Goal: Transaction & Acquisition: Purchase product/service

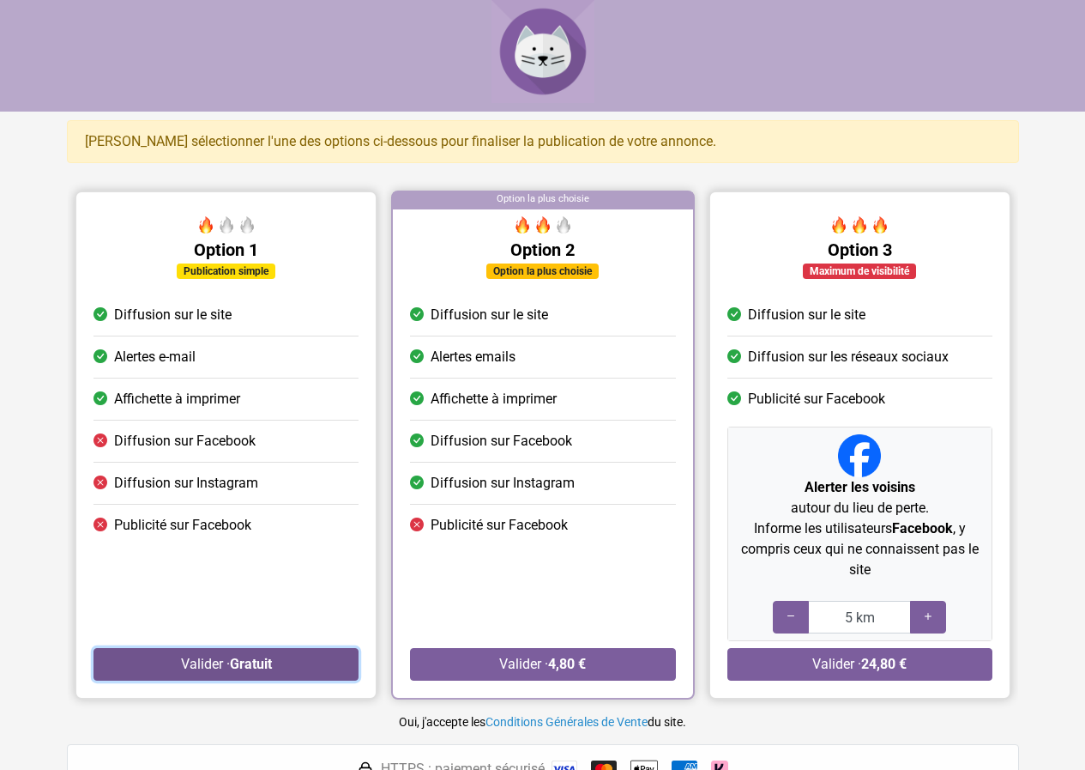
click at [258, 661] on strong "Gratuit" at bounding box center [250, 663] width 42 height 16
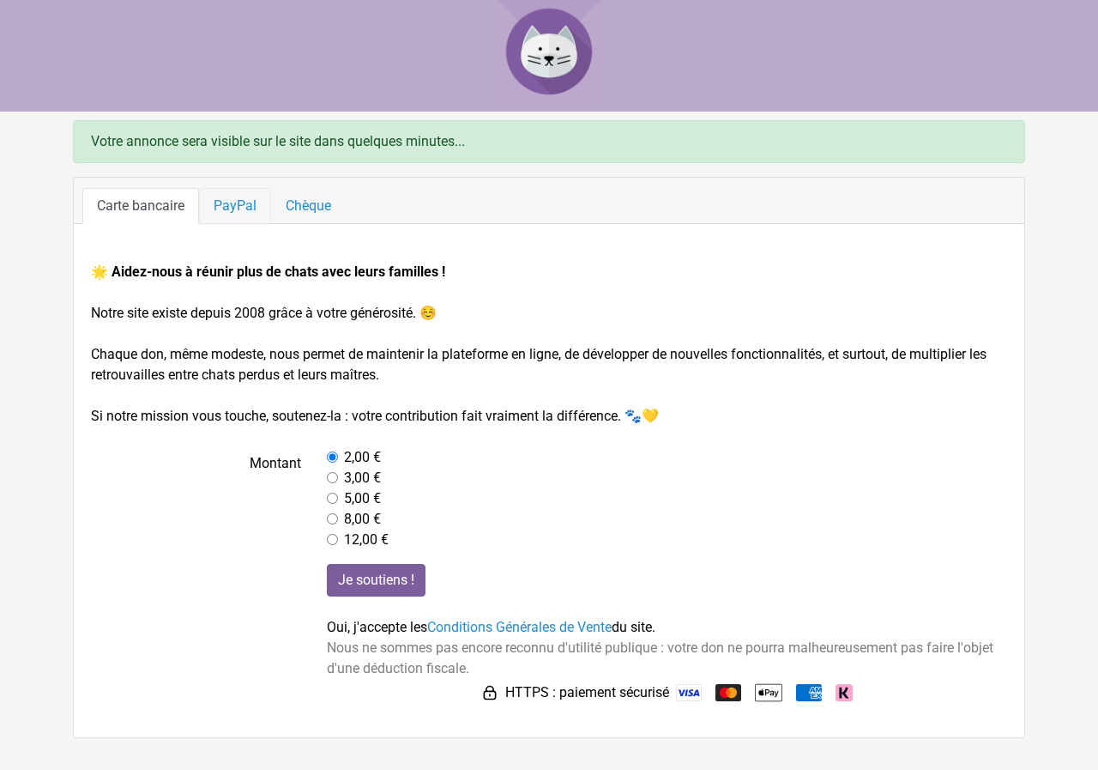
click at [236, 210] on link "PayPal" at bounding box center [235, 206] width 72 height 36
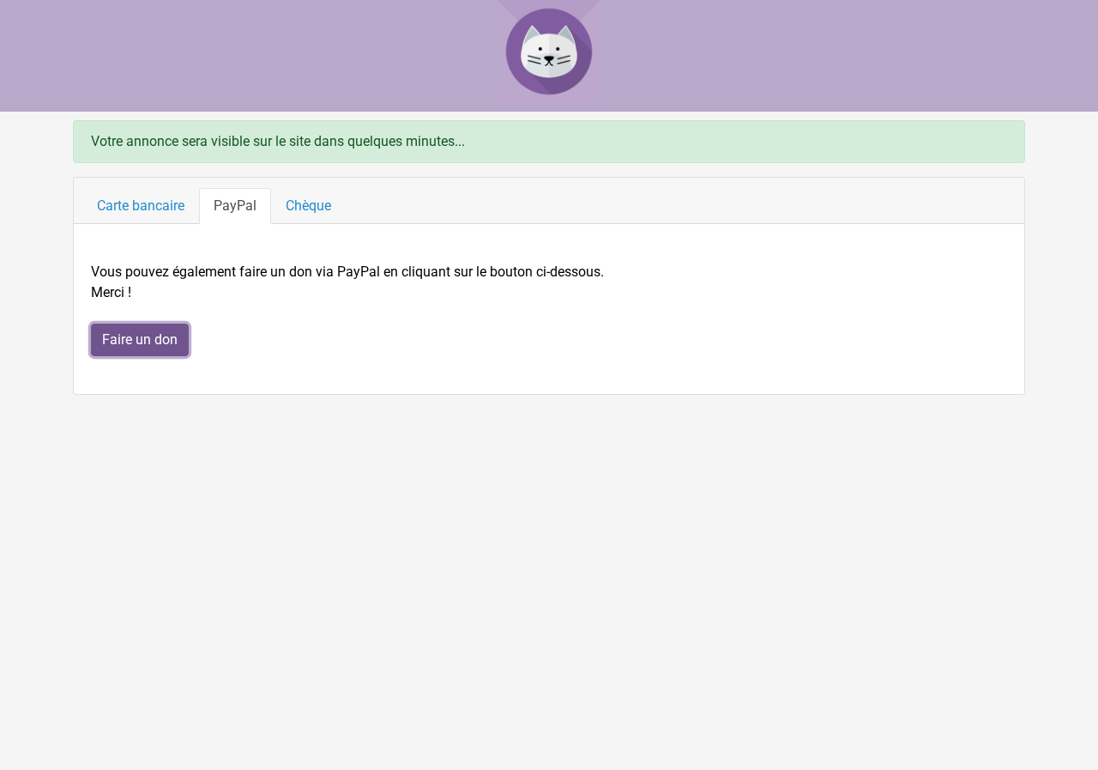
click at [148, 337] on input "Faire un don" at bounding box center [140, 339] width 98 height 33
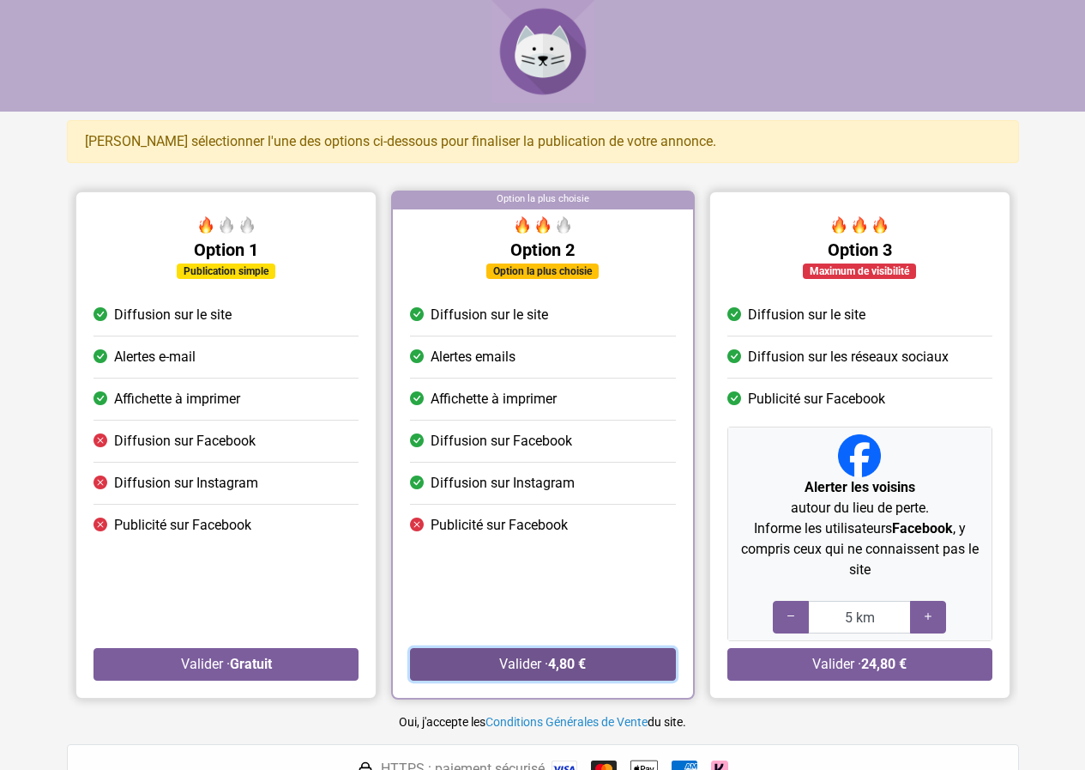
click at [525, 665] on button "Valider · 4,80 €" at bounding box center [542, 664] width 265 height 33
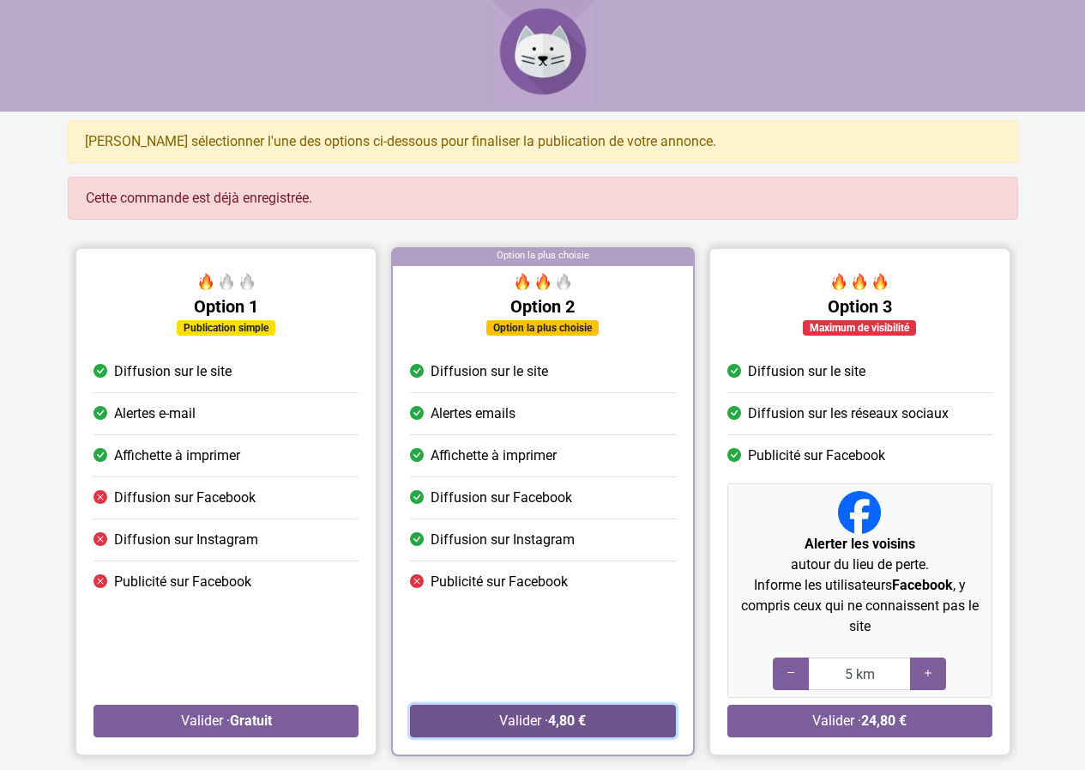
click at [515, 725] on button "Valider · 4,80 €" at bounding box center [542, 720] width 265 height 33
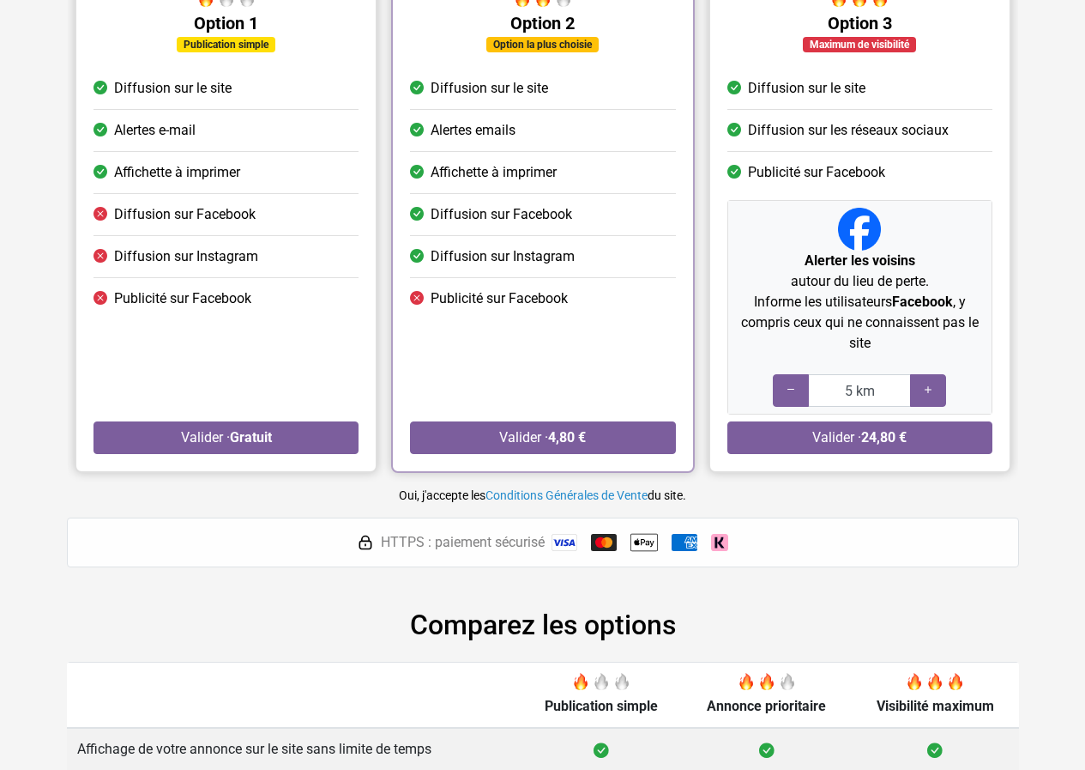
scroll to position [429, 0]
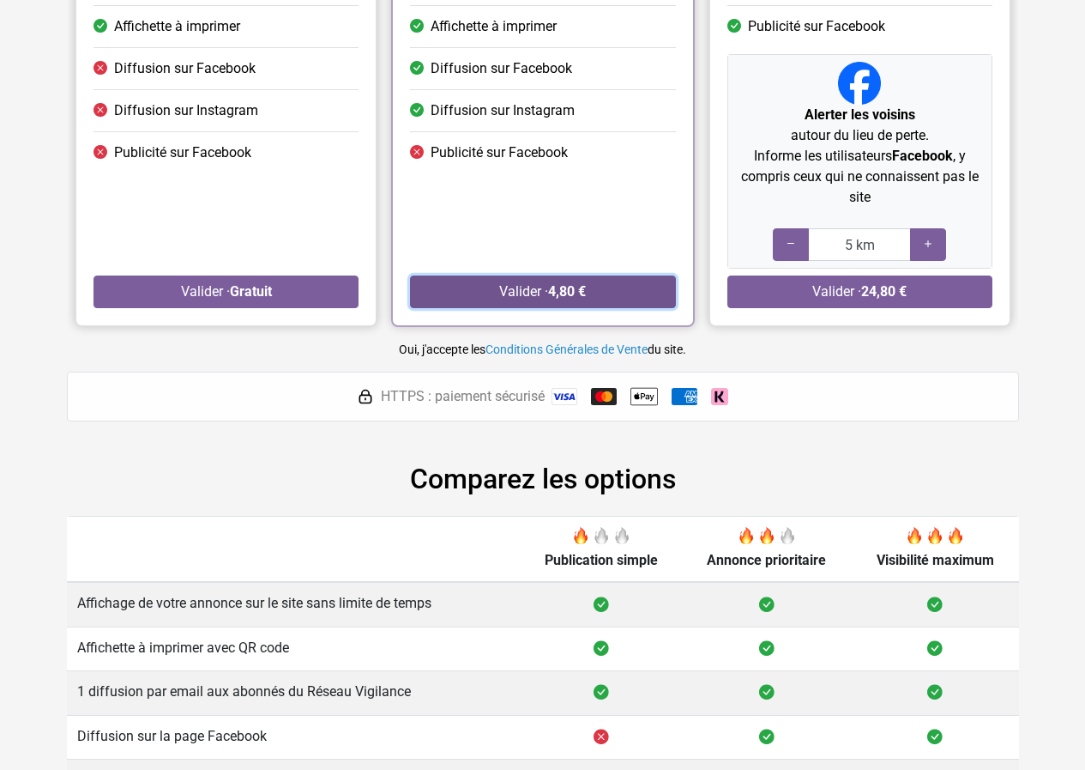
click at [519, 288] on button "Valider · 4,80 €" at bounding box center [542, 291] width 265 height 33
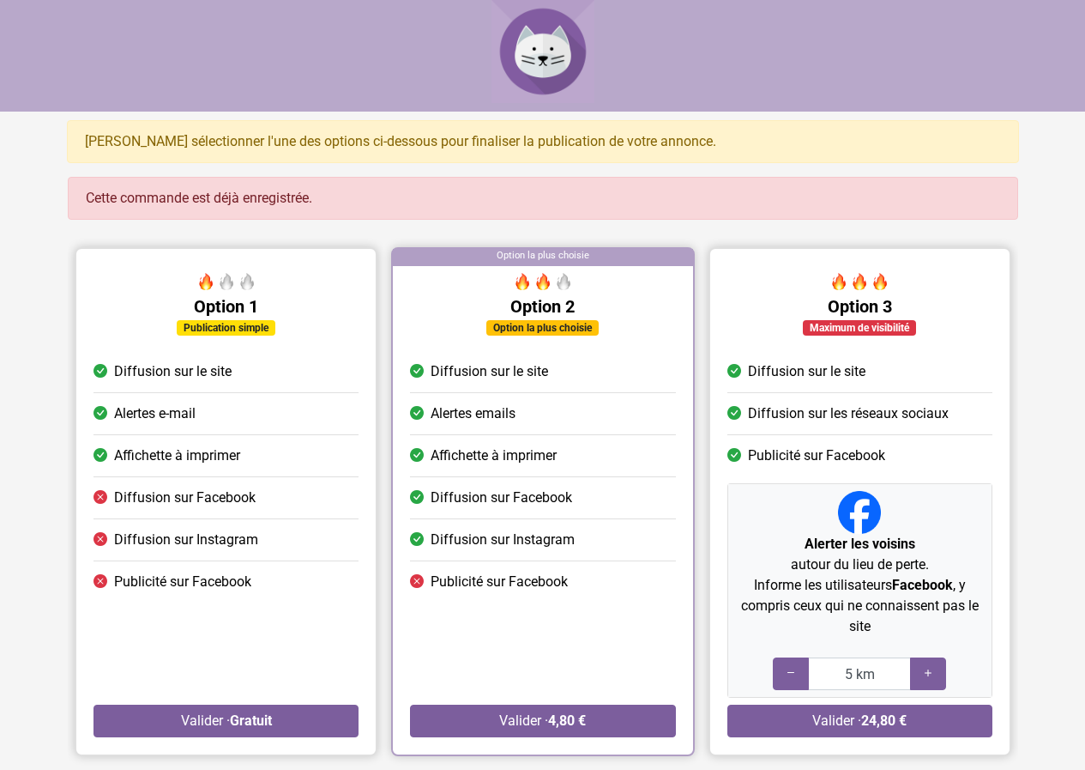
click at [431, 369] on span "Diffusion sur le site" at bounding box center [490, 371] width 118 height 21
click at [422, 371] on icon at bounding box center [417, 371] width 14 height 21
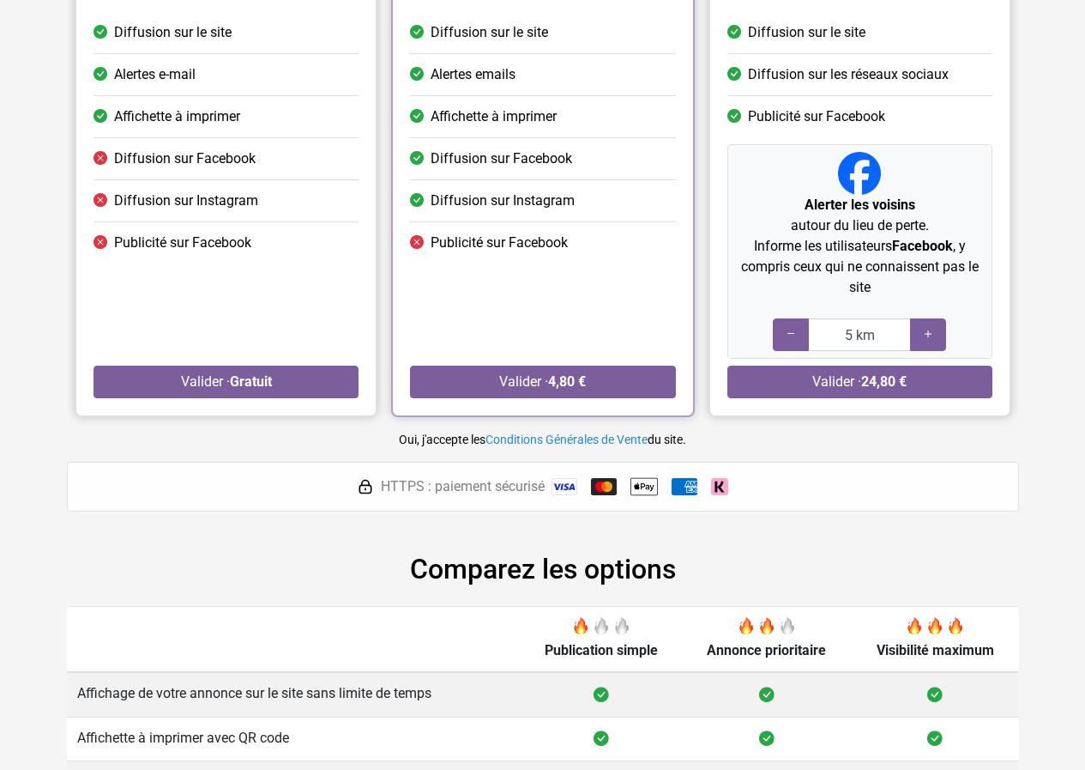
scroll to position [429, 0]
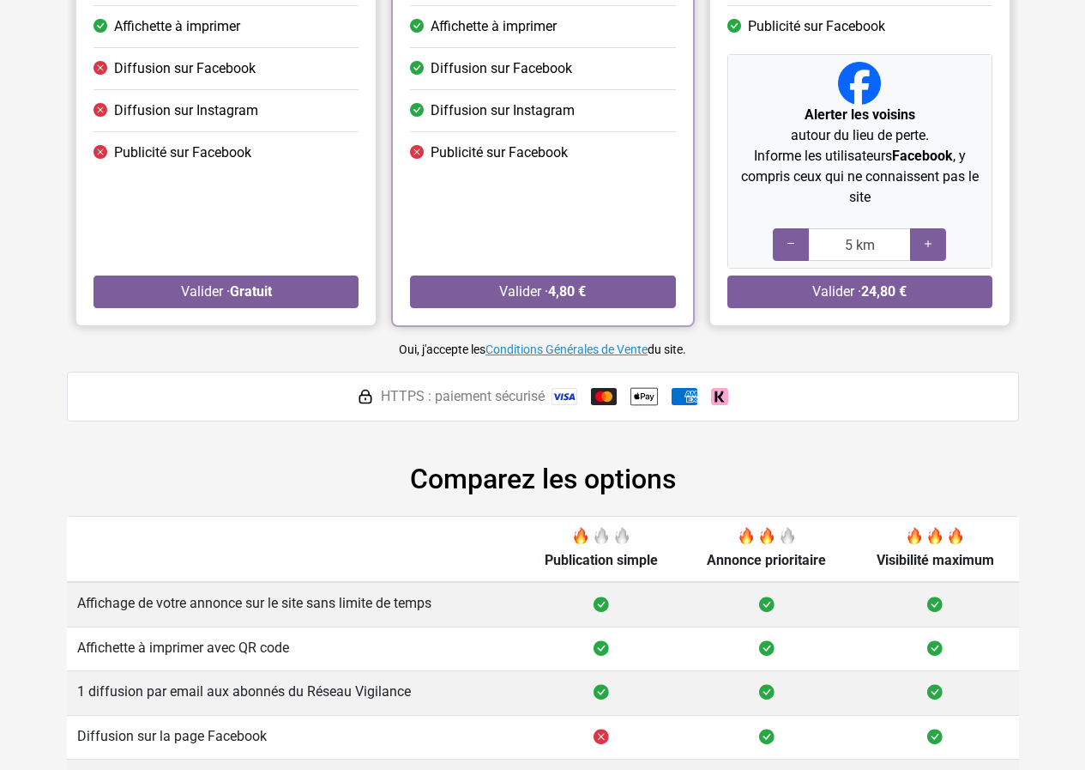
click at [521, 343] on link "Conditions Générales de Vente" at bounding box center [567, 349] width 162 height 14
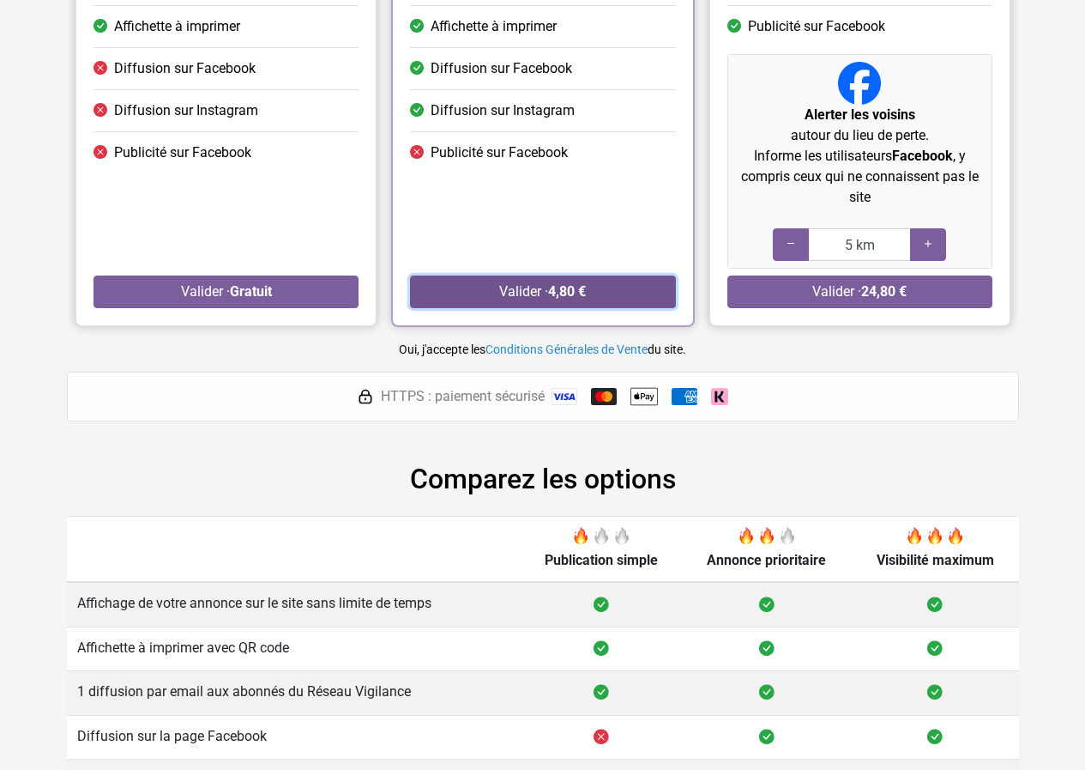
click at [479, 287] on button "Valider · 4,80 €" at bounding box center [542, 291] width 265 height 33
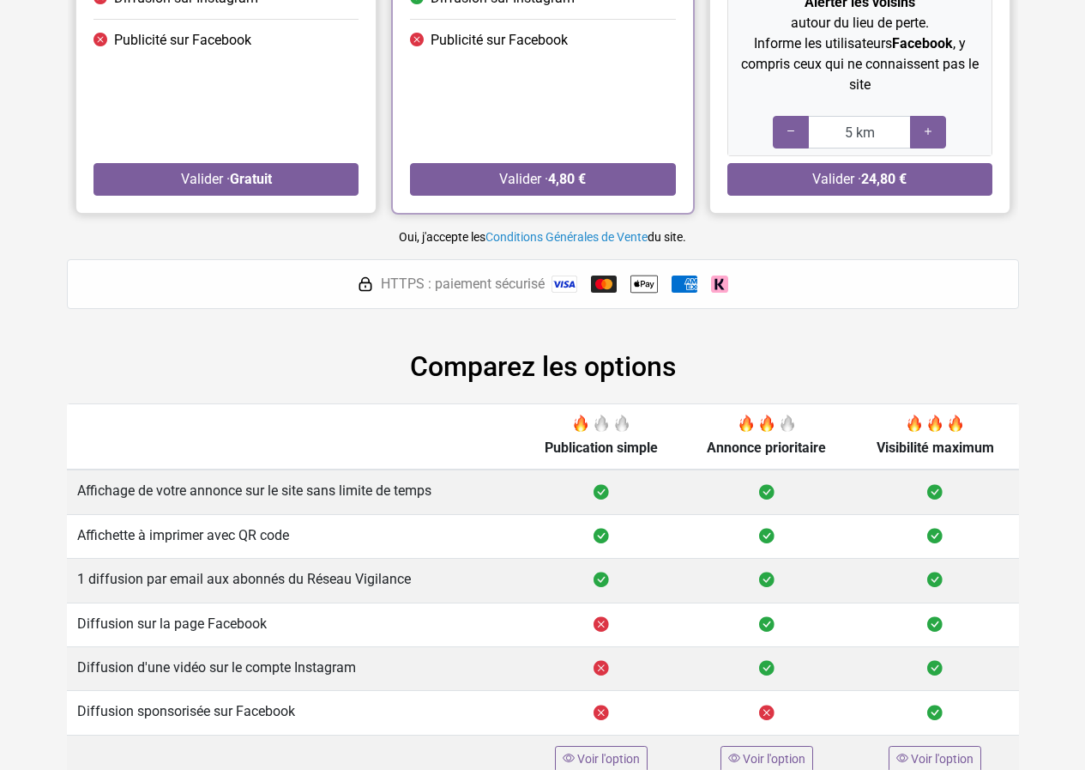
scroll to position [554, 0]
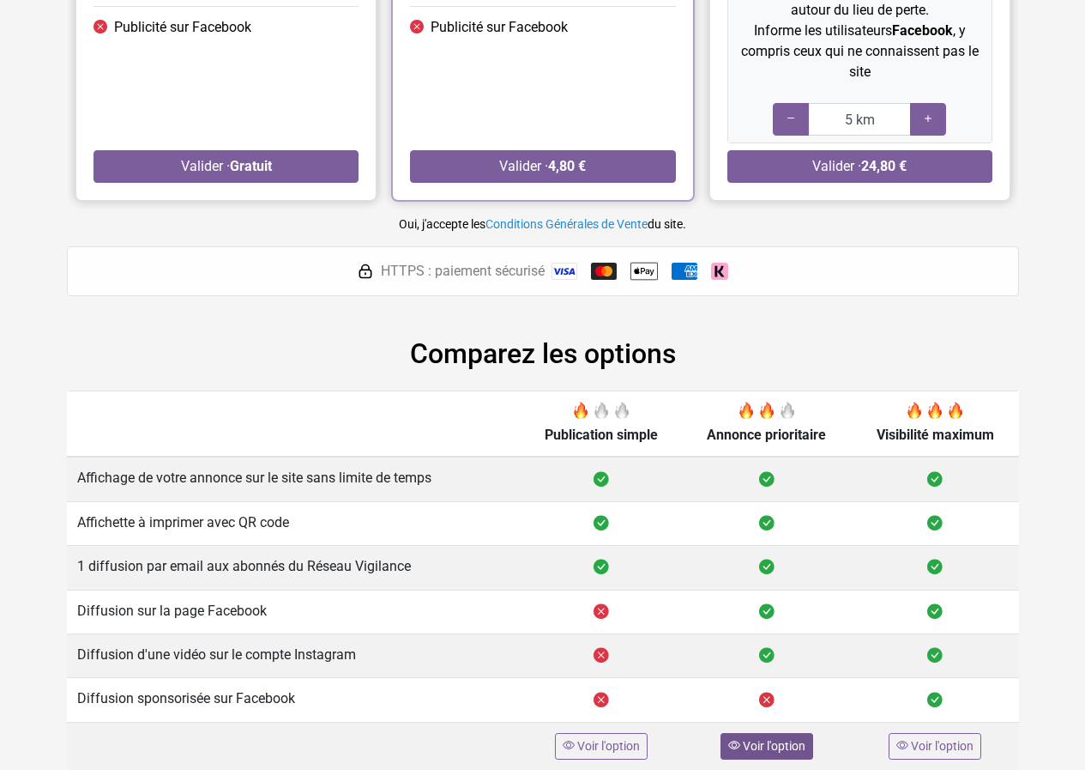
click at [755, 745] on span "Voir l'option" at bounding box center [774, 746] width 63 height 14
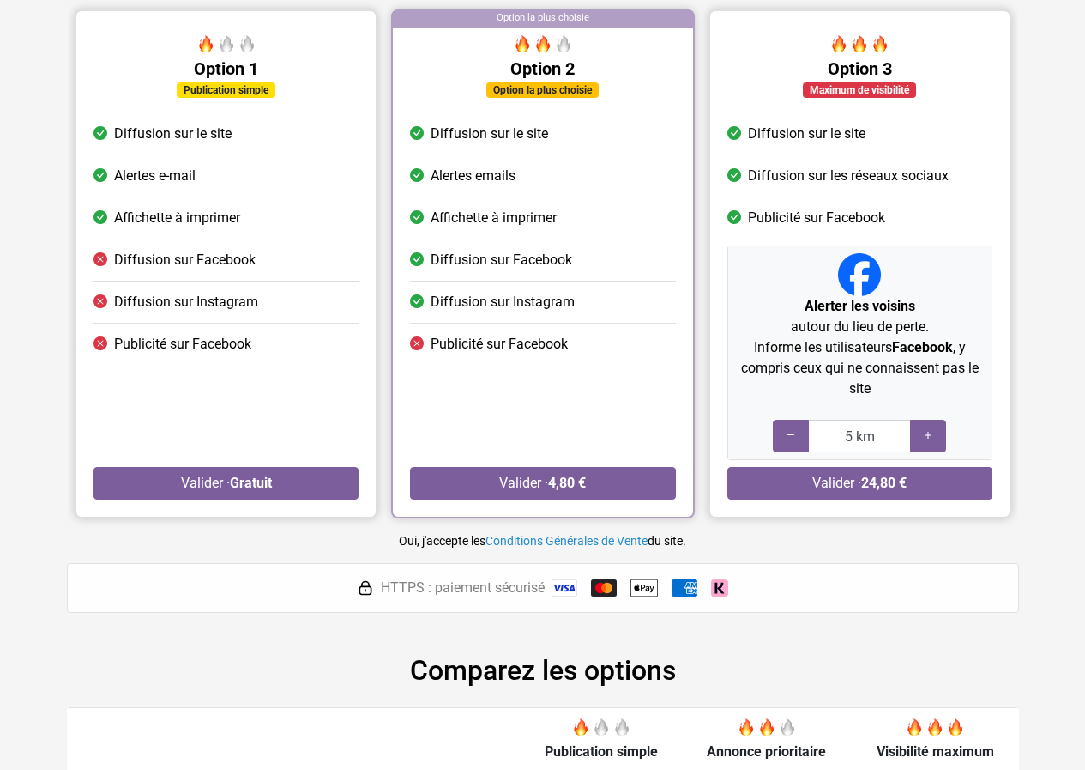
scroll to position [233, 0]
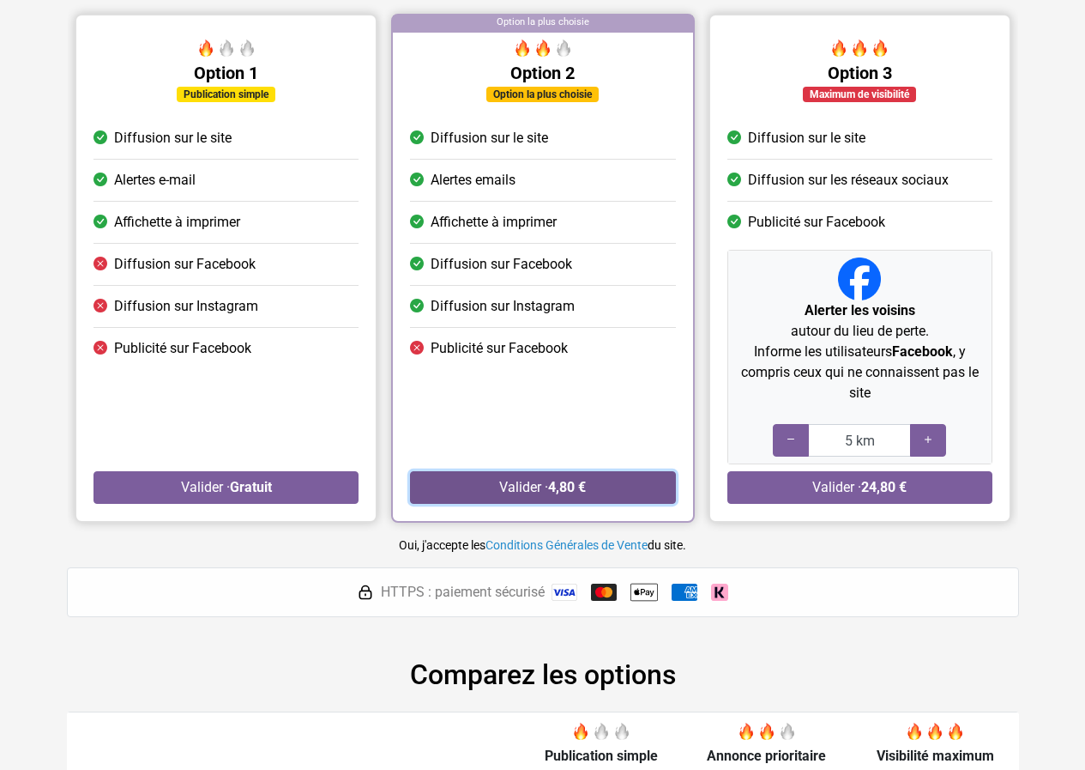
click at [632, 486] on button "Valider · 4,80 €" at bounding box center [542, 487] width 265 height 33
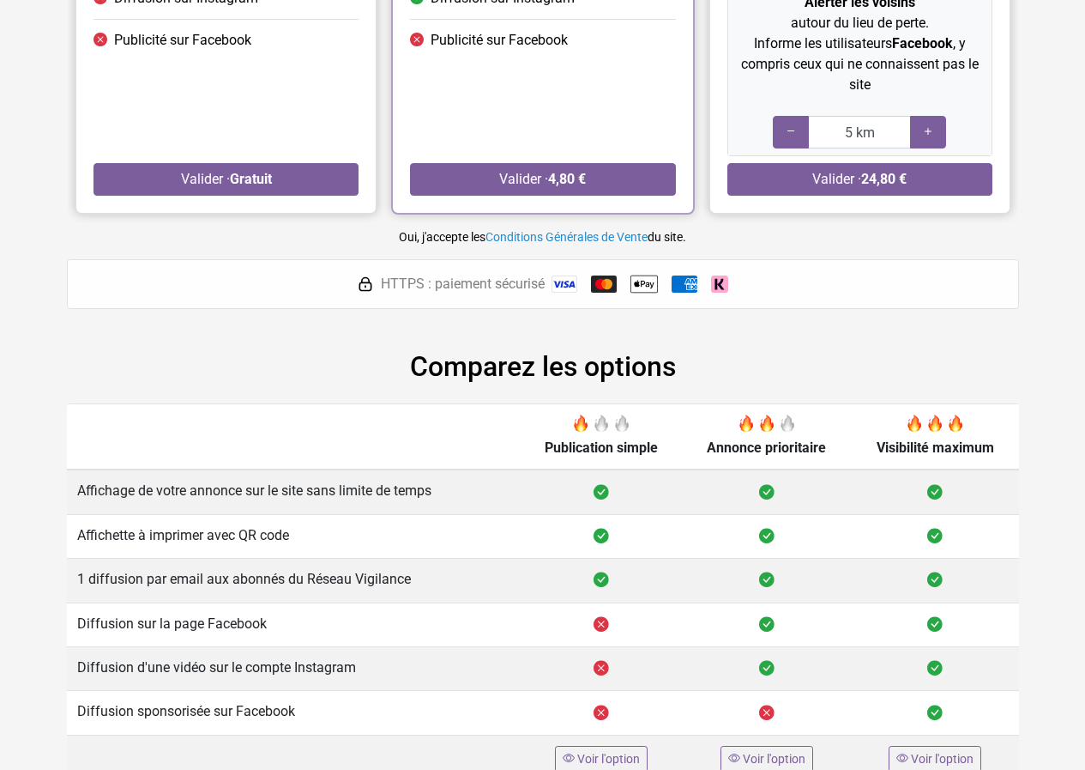
scroll to position [554, 0]
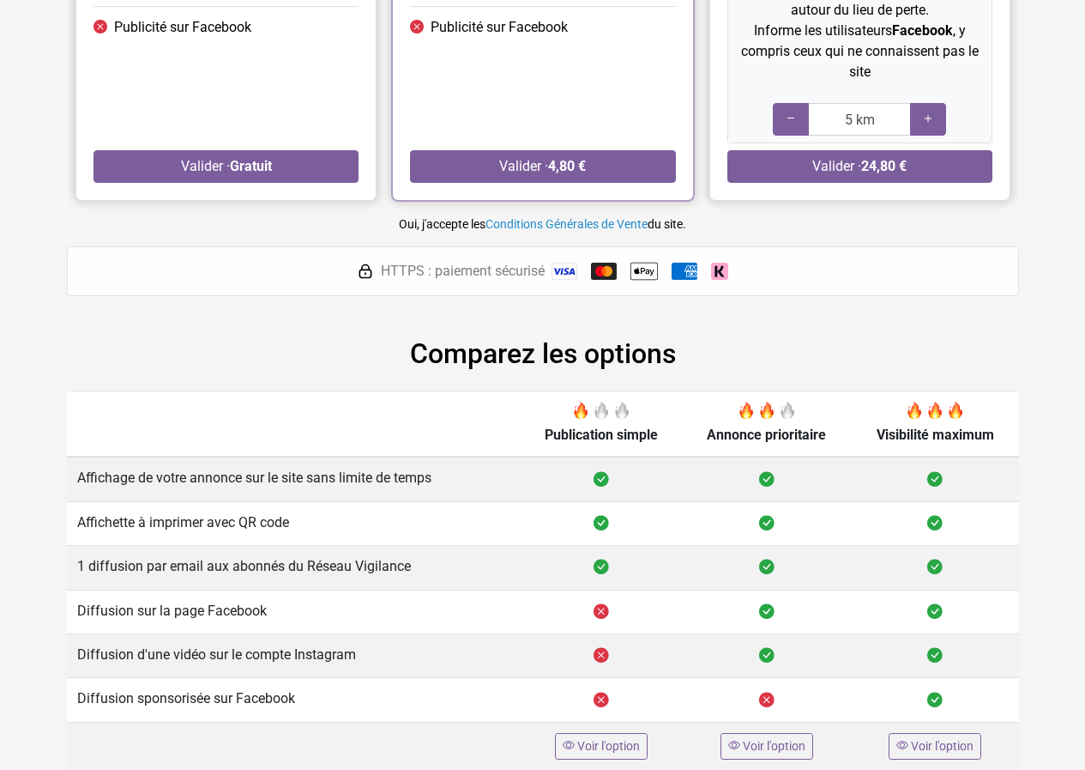
click at [768, 414] on span at bounding box center [766, 409] width 17 height 17
click at [291, 169] on button "Valider · Gratuit" at bounding box center [226, 166] width 265 height 33
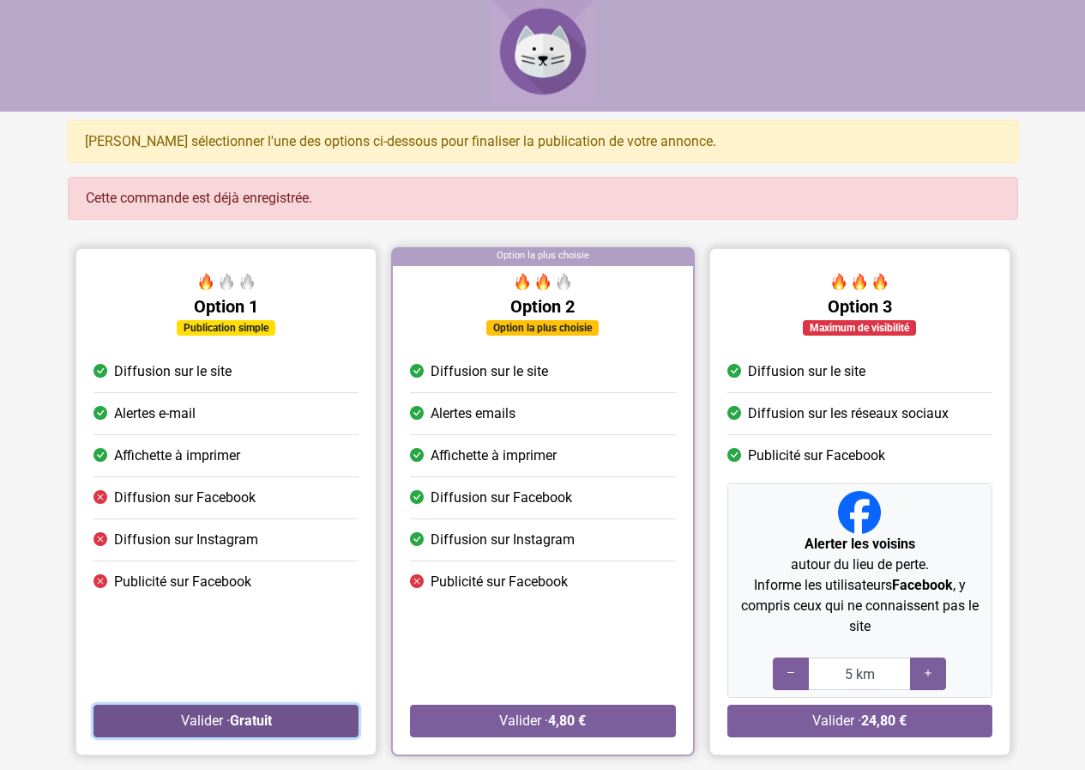
click at [274, 712] on button "Valider · Gratuit" at bounding box center [226, 720] width 265 height 33
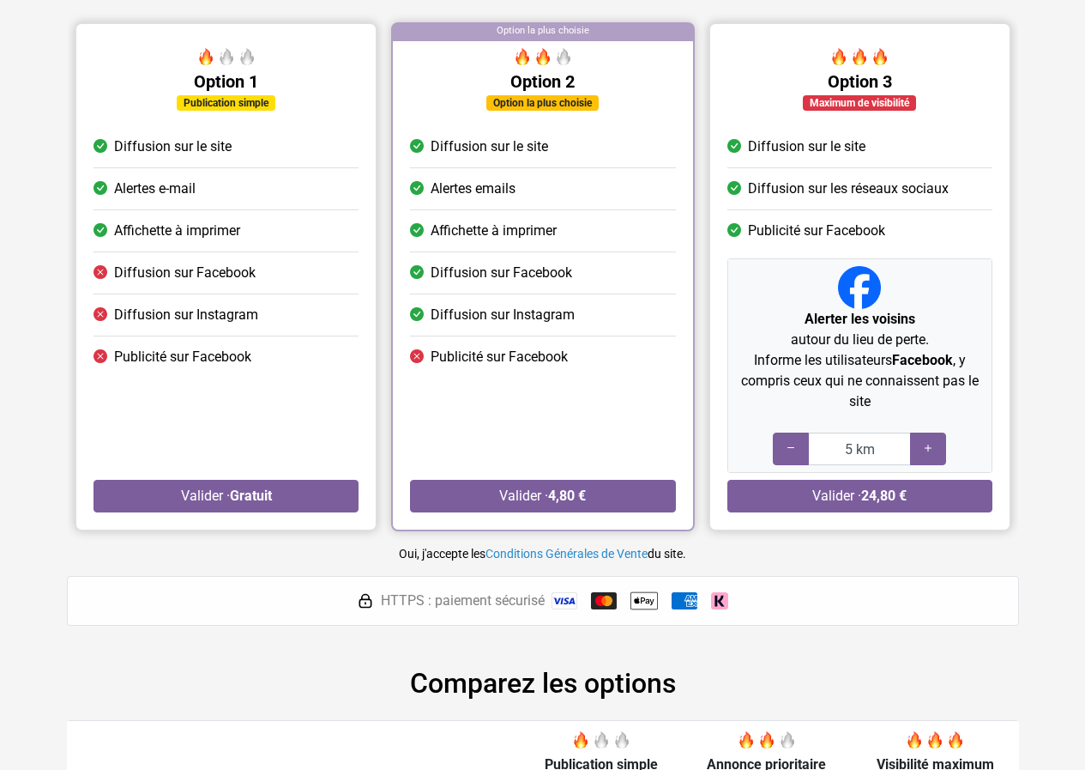
scroll to position [429, 0]
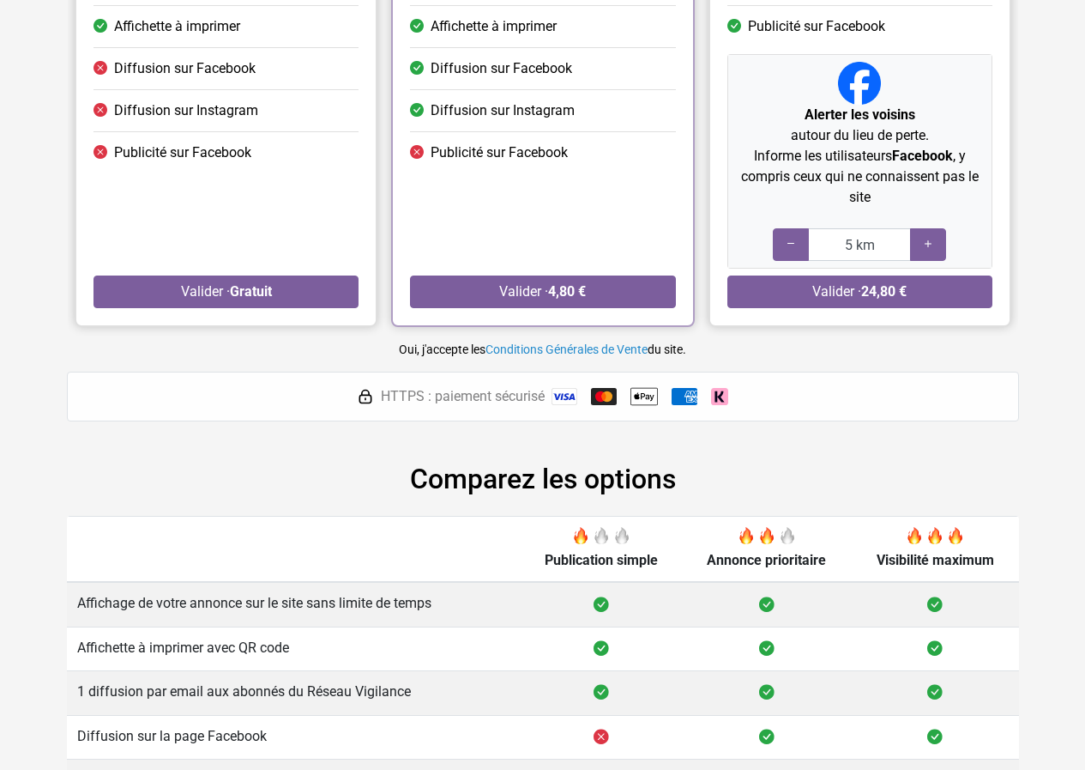
click at [492, 394] on span "HTTPS : paiement sécurisé" at bounding box center [463, 396] width 164 height 21
click at [599, 395] on img at bounding box center [604, 396] width 26 height 17
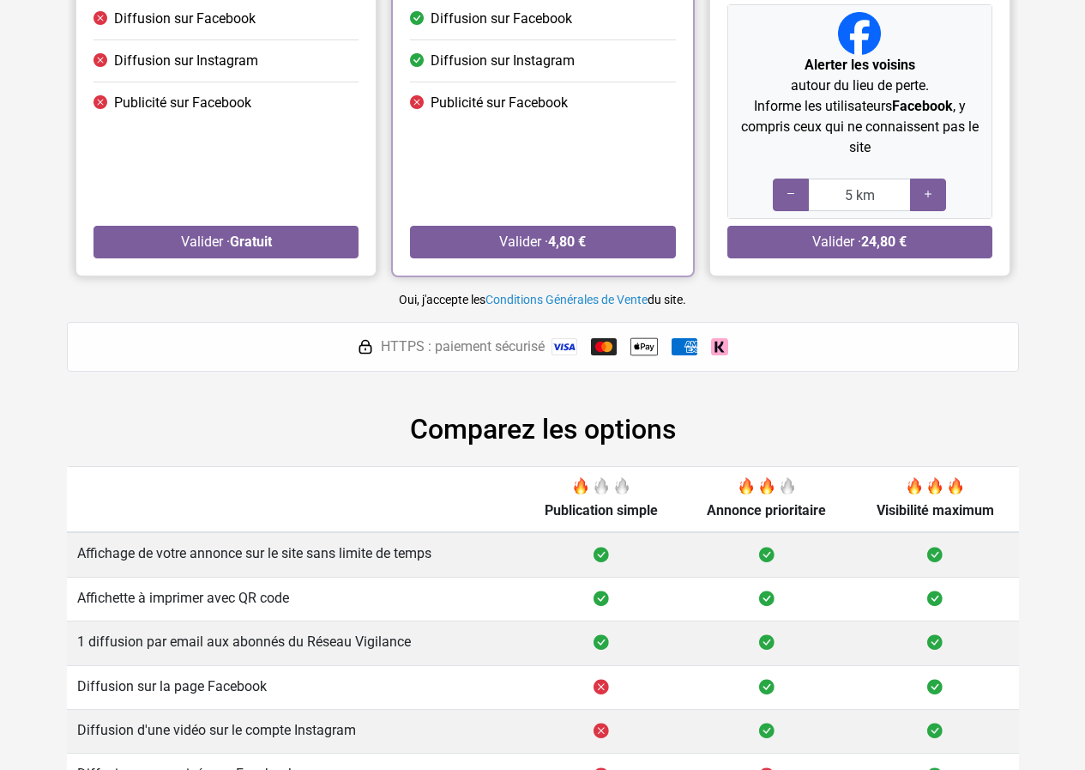
scroll to position [554, 0]
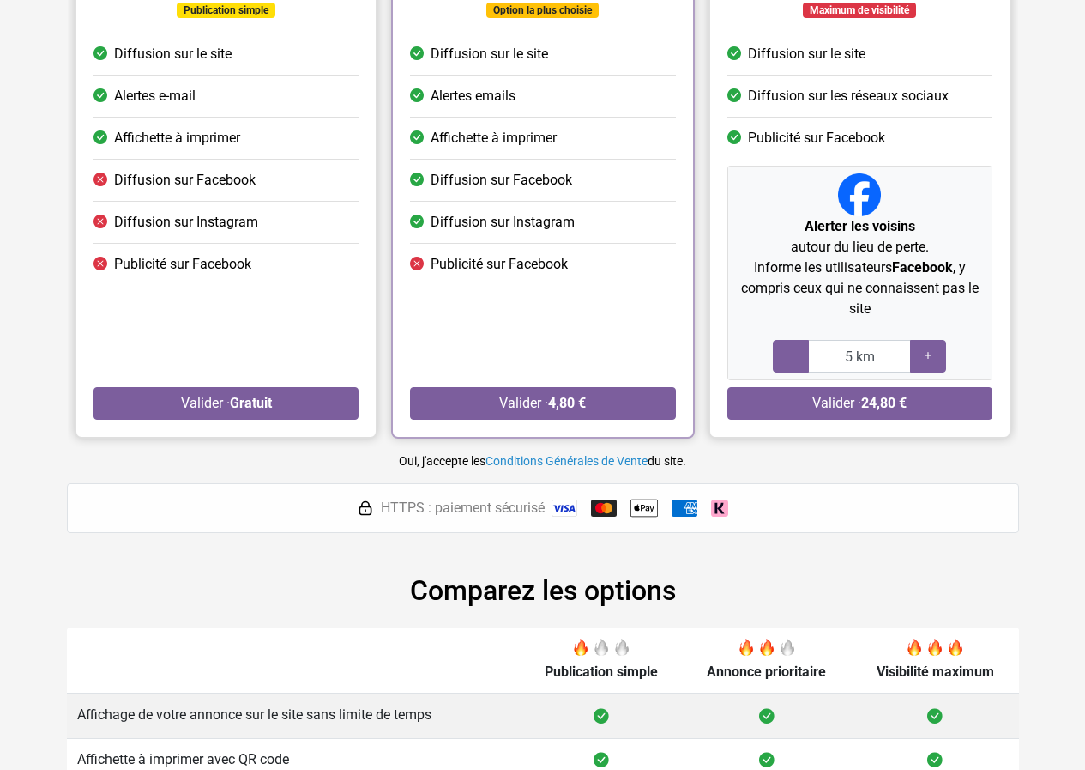
scroll to position [498, 0]
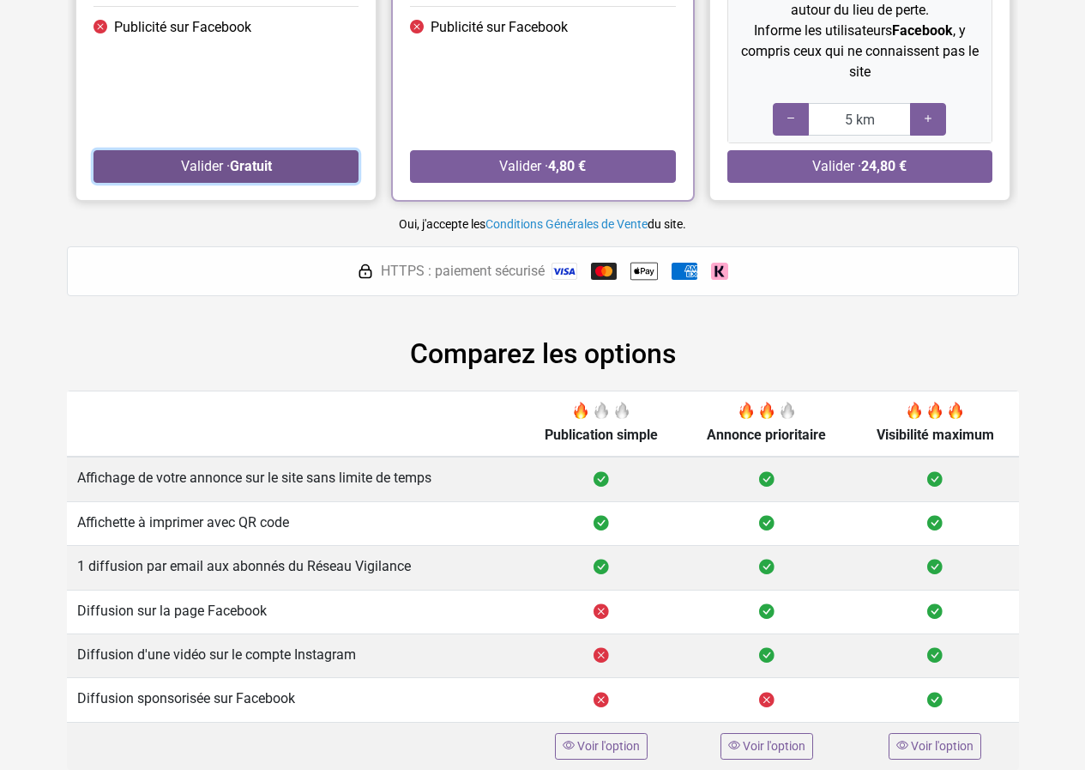
click at [302, 173] on button "Valider · Gratuit" at bounding box center [226, 166] width 265 height 33
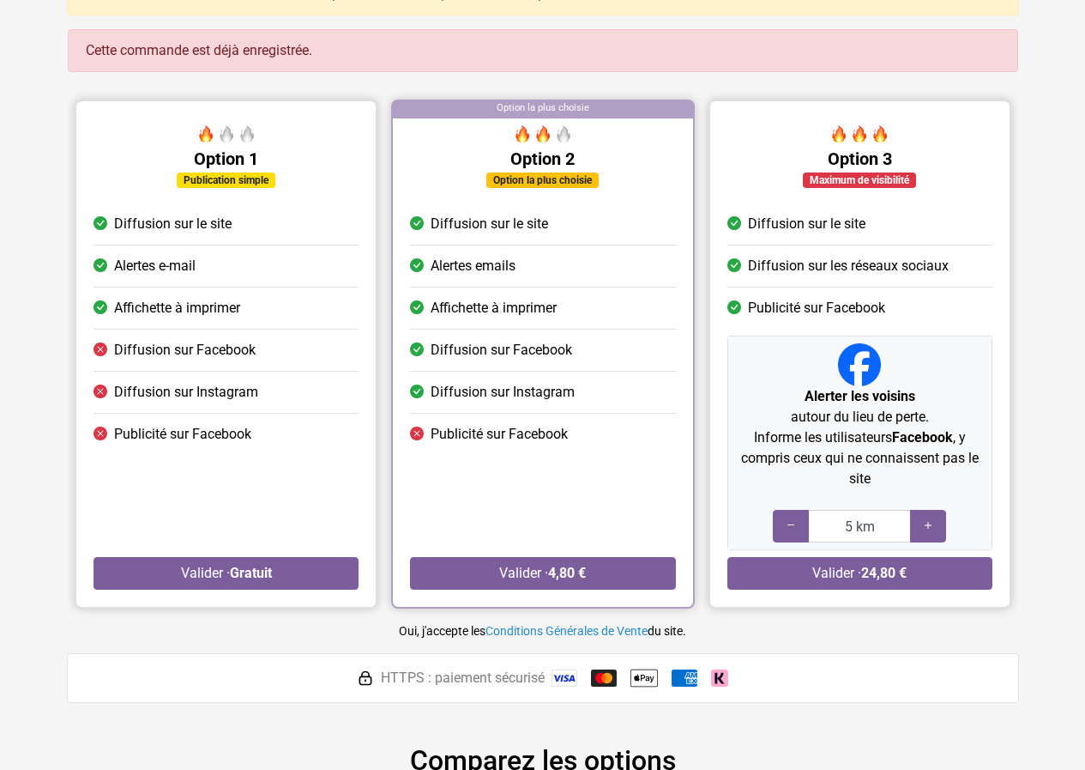
scroll to position [343, 0]
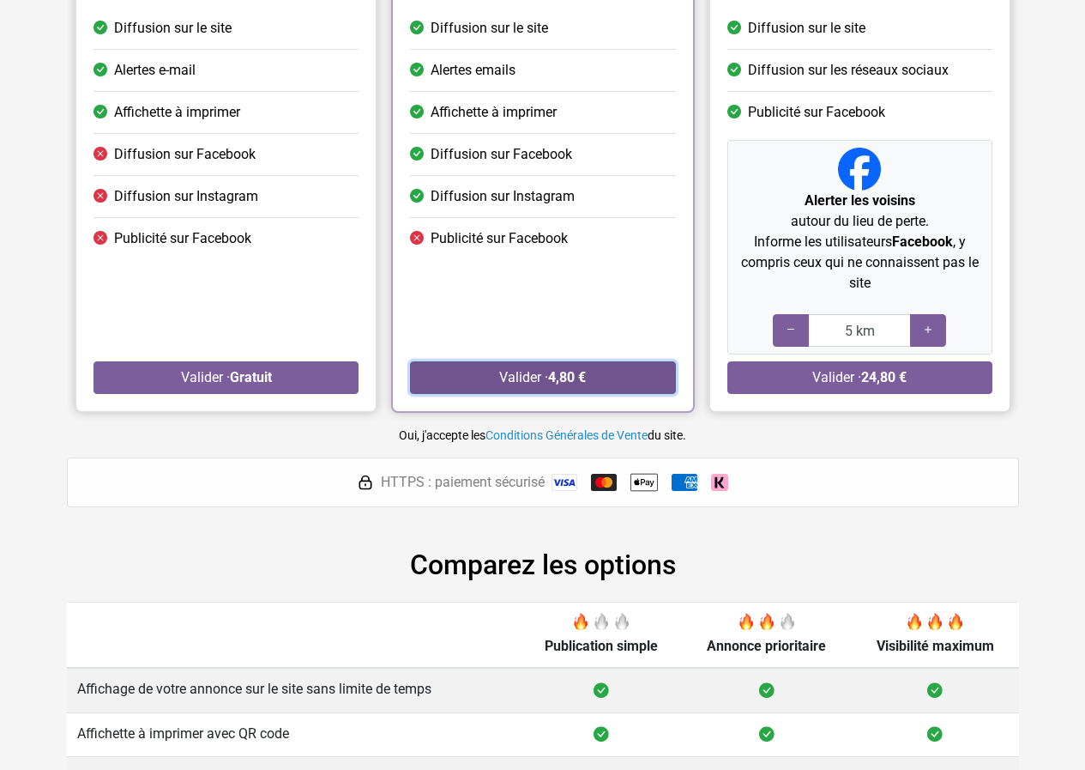
click at [528, 369] on button "Valider · 4,80 €" at bounding box center [542, 377] width 265 height 33
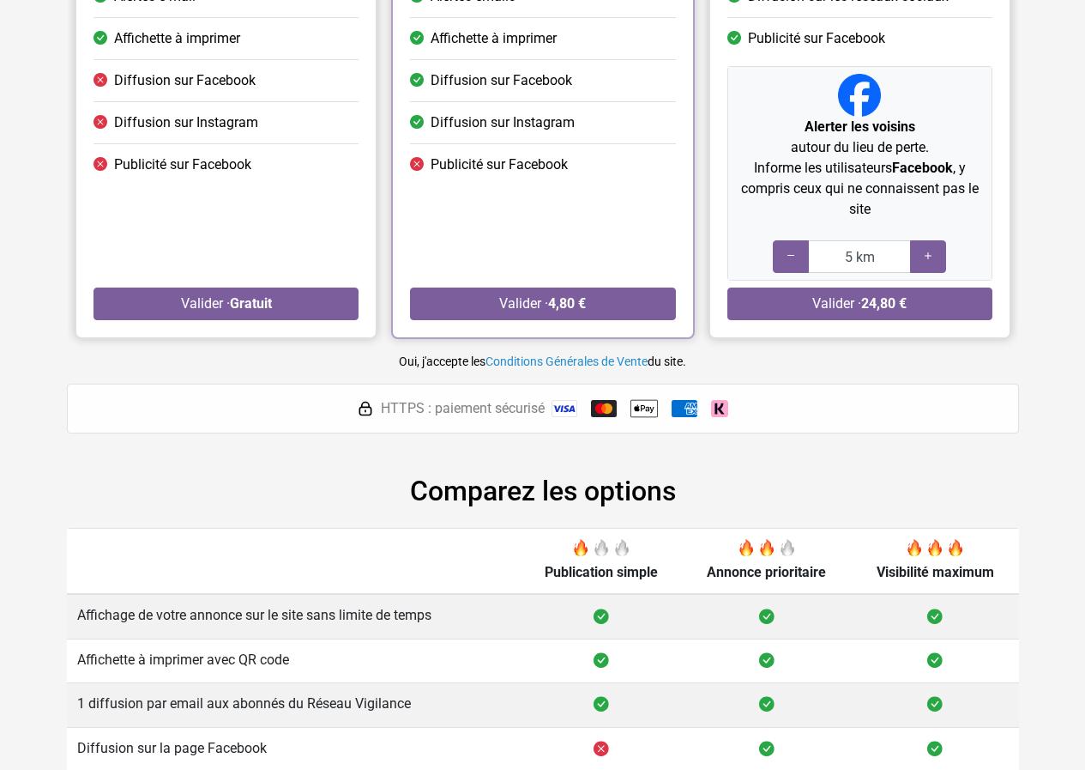
scroll to position [554, 0]
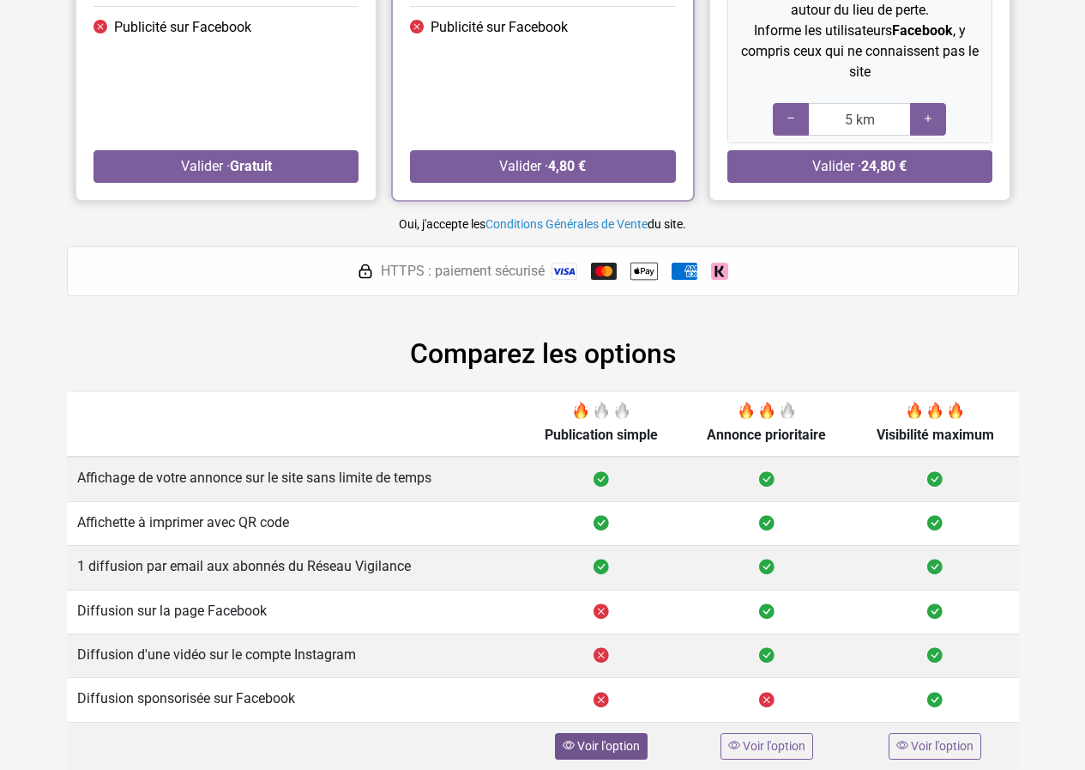
click at [583, 740] on span "Voir l'option" at bounding box center [608, 746] width 63 height 14
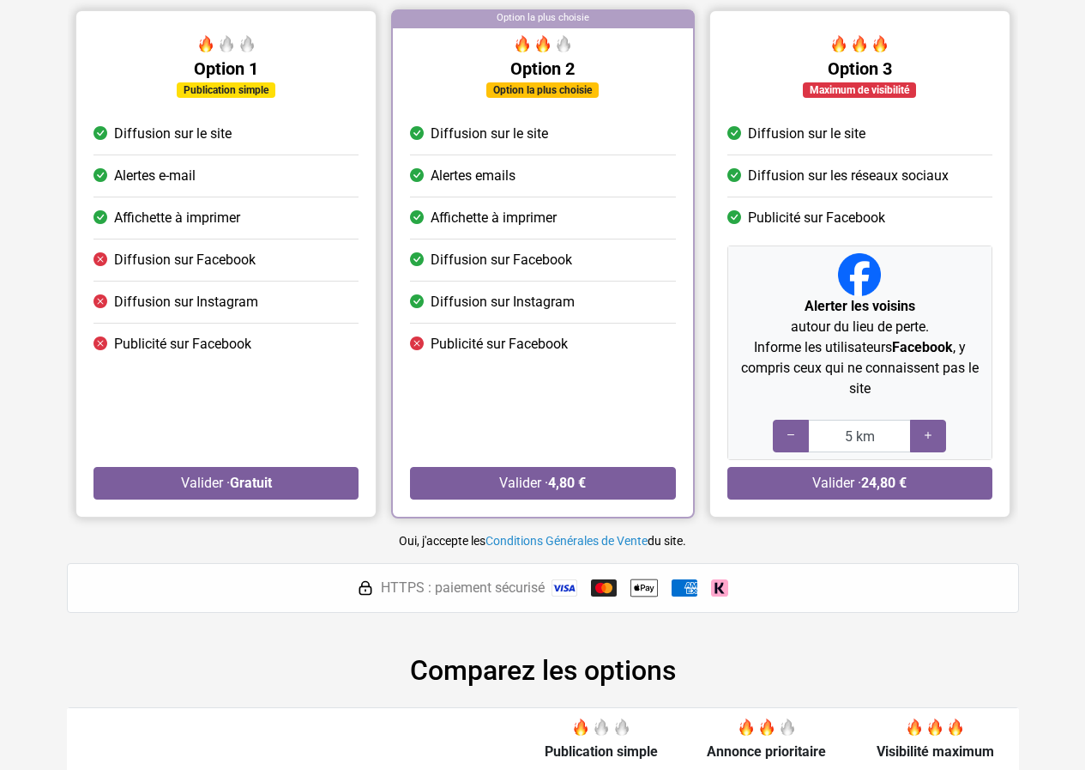
scroll to position [233, 0]
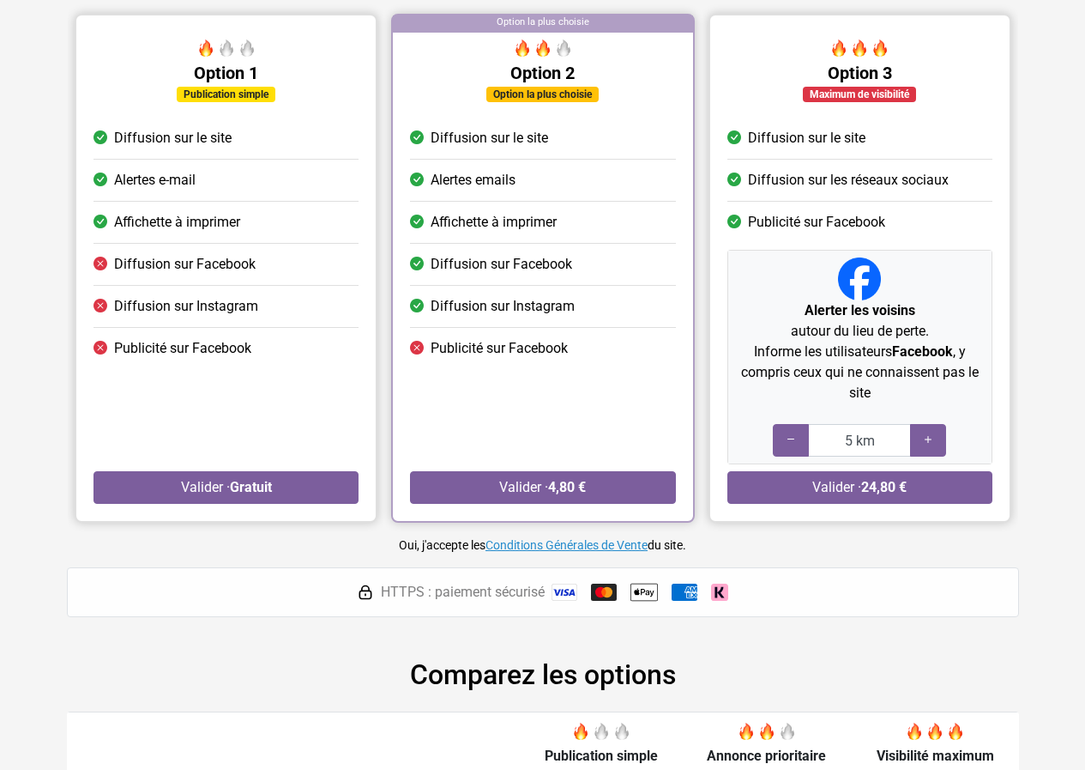
click at [528, 542] on link "Conditions Générales de Vente" at bounding box center [567, 545] width 162 height 14
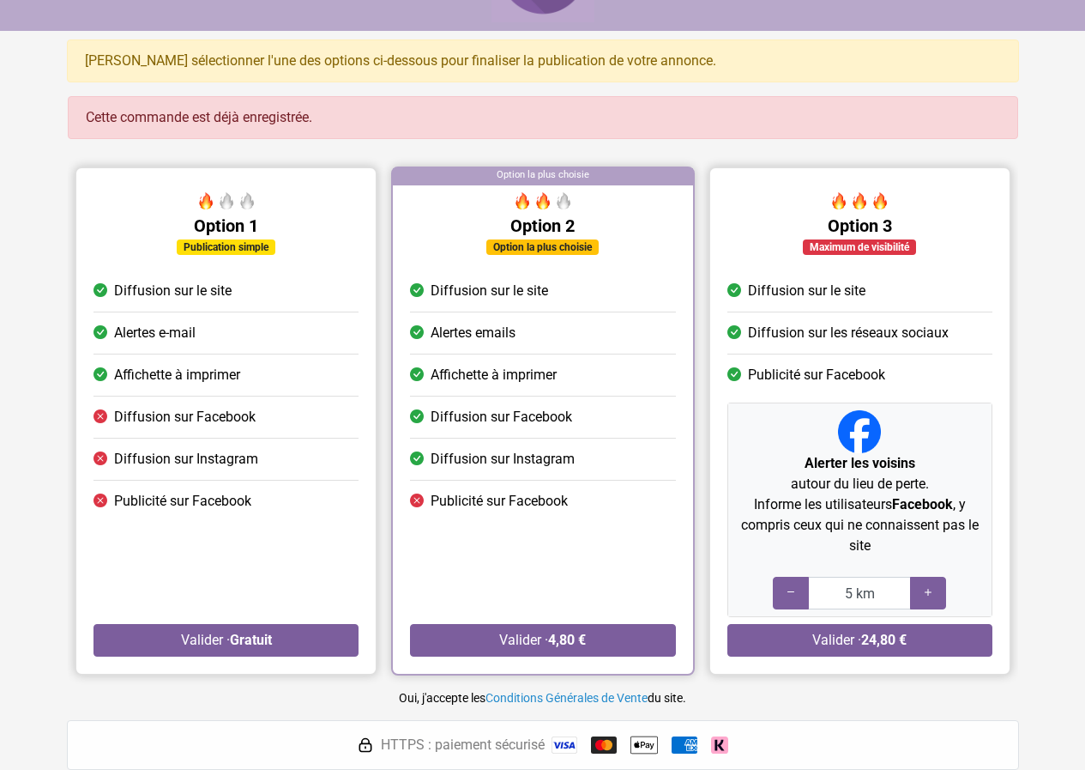
scroll to position [0, 0]
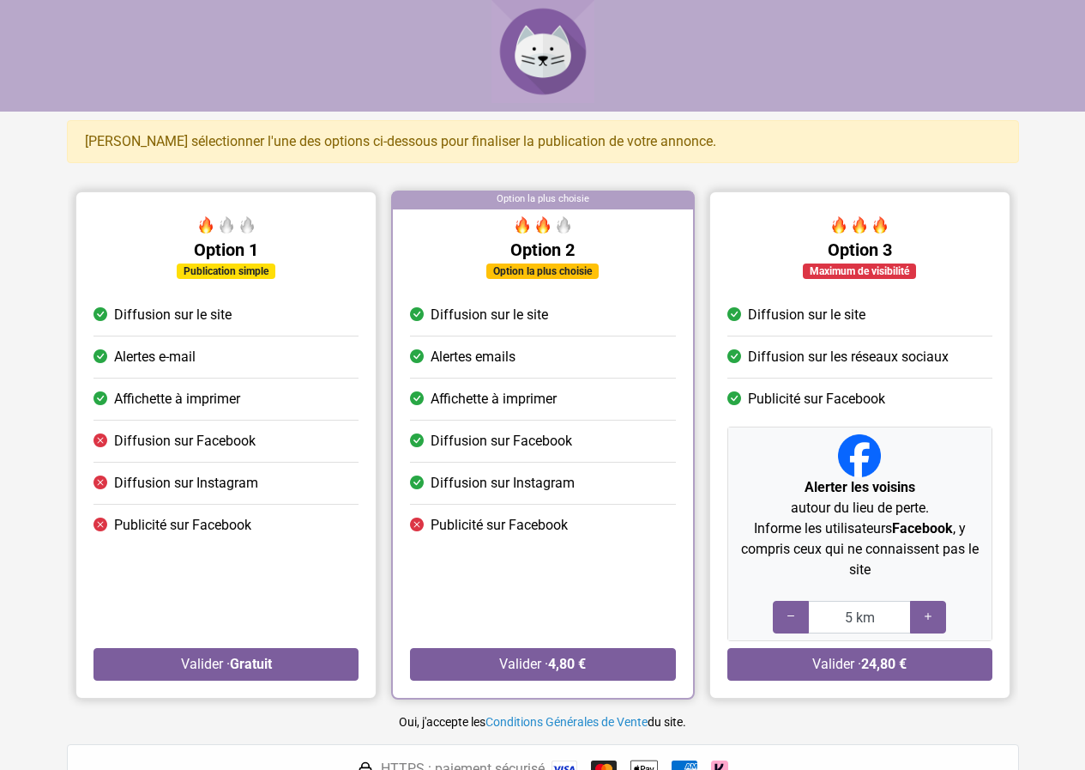
scroll to position [498, 0]
click at [521, 34] on img at bounding box center [543, 51] width 103 height 103
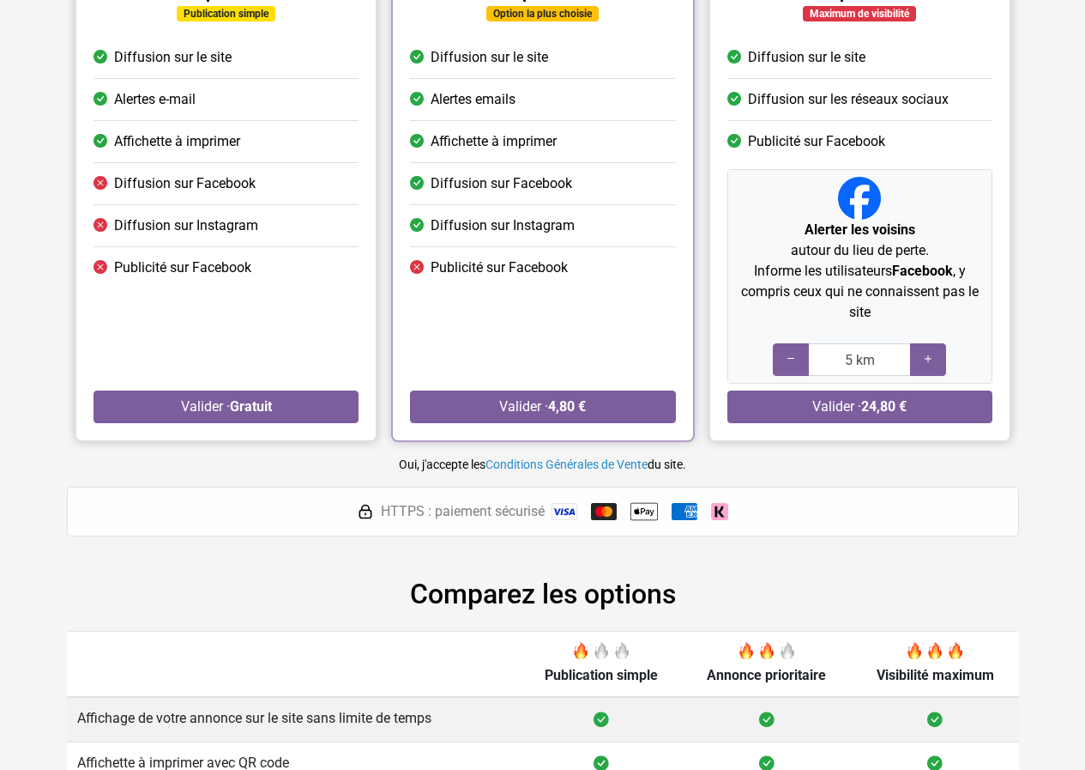
scroll to position [498, 0]
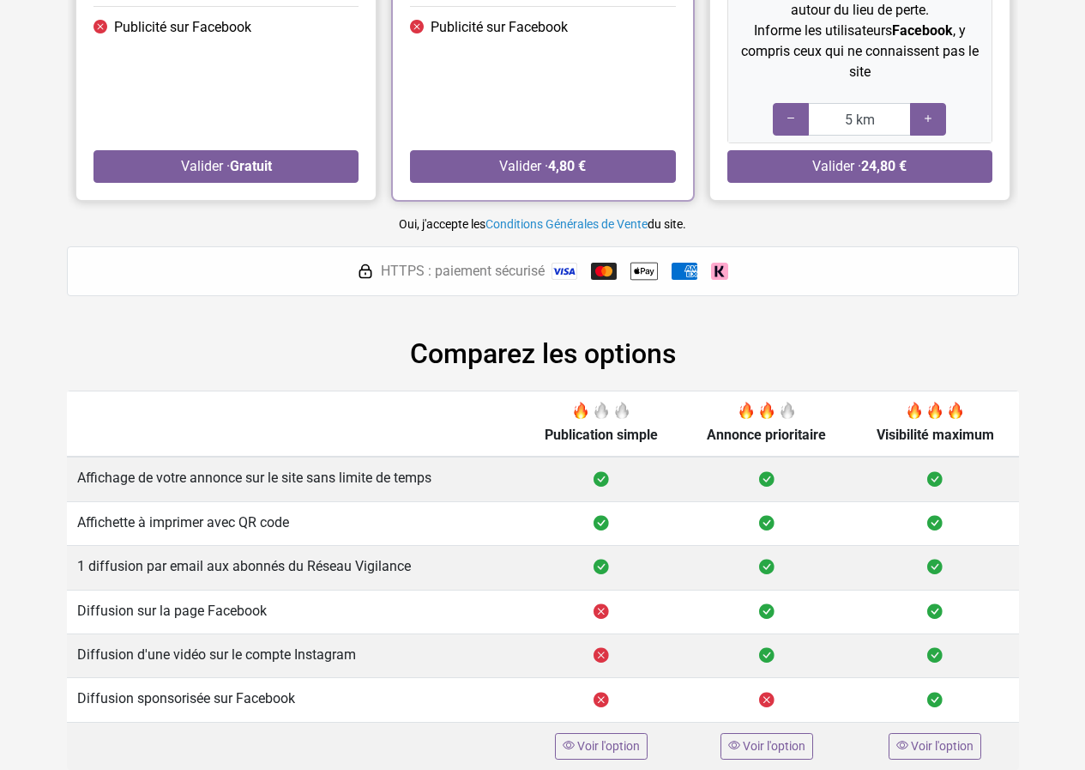
drag, startPoint x: 444, startPoint y: 540, endPoint x: 236, endPoint y: 380, distance: 262.5
click at [236, 380] on div "Comparez les options Publication simple Annonce prioritaire Visibilité maximum …" at bounding box center [543, 553] width 952 height 432
drag, startPoint x: 619, startPoint y: 274, endPoint x: 653, endPoint y: 274, distance: 33.5
click at [620, 274] on div "HTTPS : paiement sécurisé" at bounding box center [542, 270] width 385 height 27
click at [665, 274] on div "HTTPS : paiement sécurisé" at bounding box center [542, 270] width 385 height 27
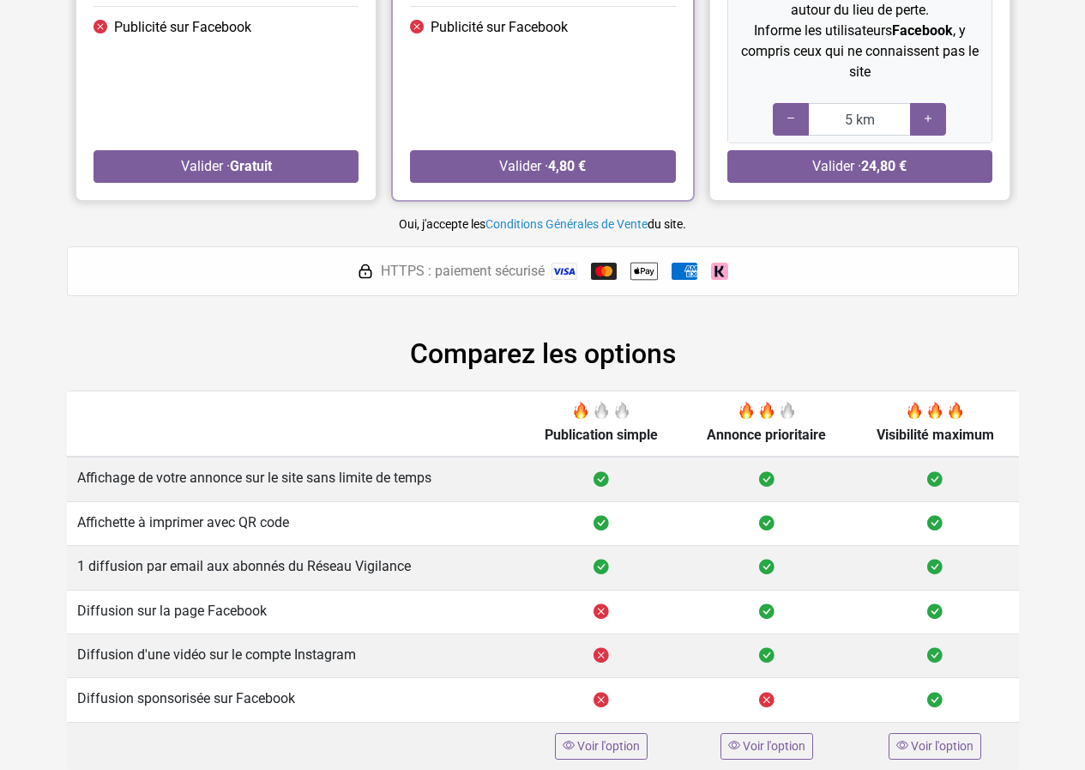
click at [721, 274] on img at bounding box center [719, 271] width 17 height 17
drag, startPoint x: 709, startPoint y: 270, endPoint x: 697, endPoint y: 270, distance: 12.9
click at [707, 270] on div "HTTPS : paiement sécurisé" at bounding box center [542, 270] width 385 height 27
click at [623, 267] on div "HTTPS : paiement sécurisé" at bounding box center [542, 270] width 385 height 27
click at [590, 746] on span "Voir l'option" at bounding box center [608, 746] width 63 height 14
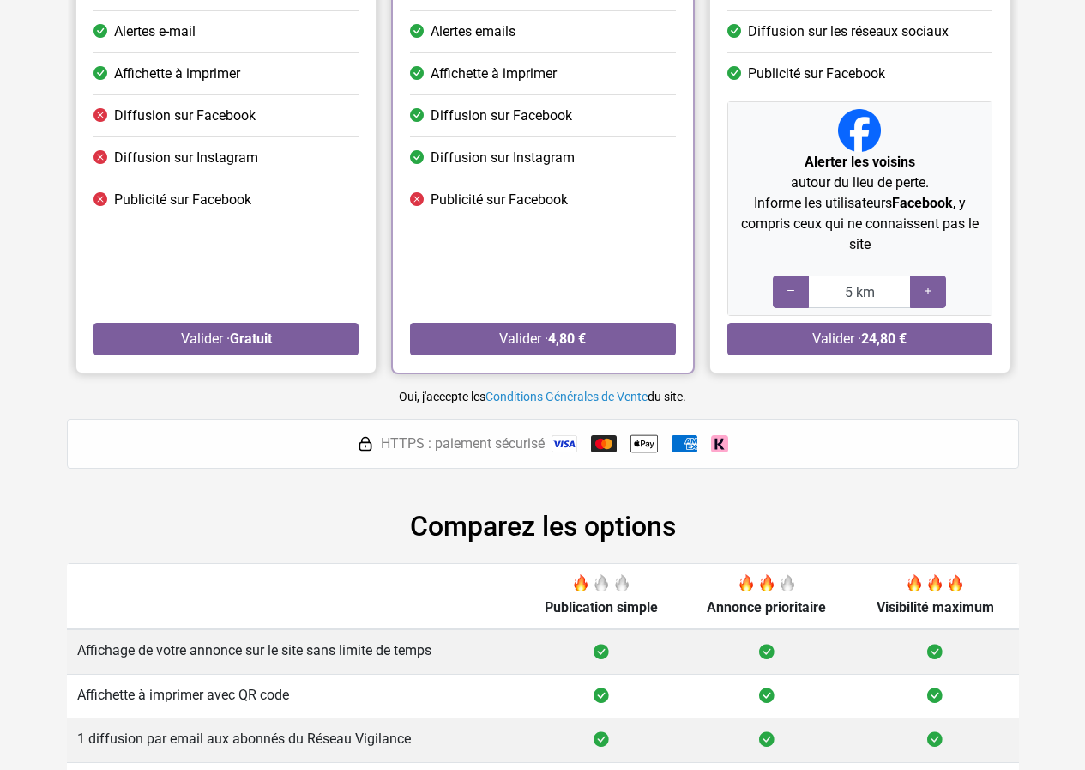
scroll to position [177, 0]
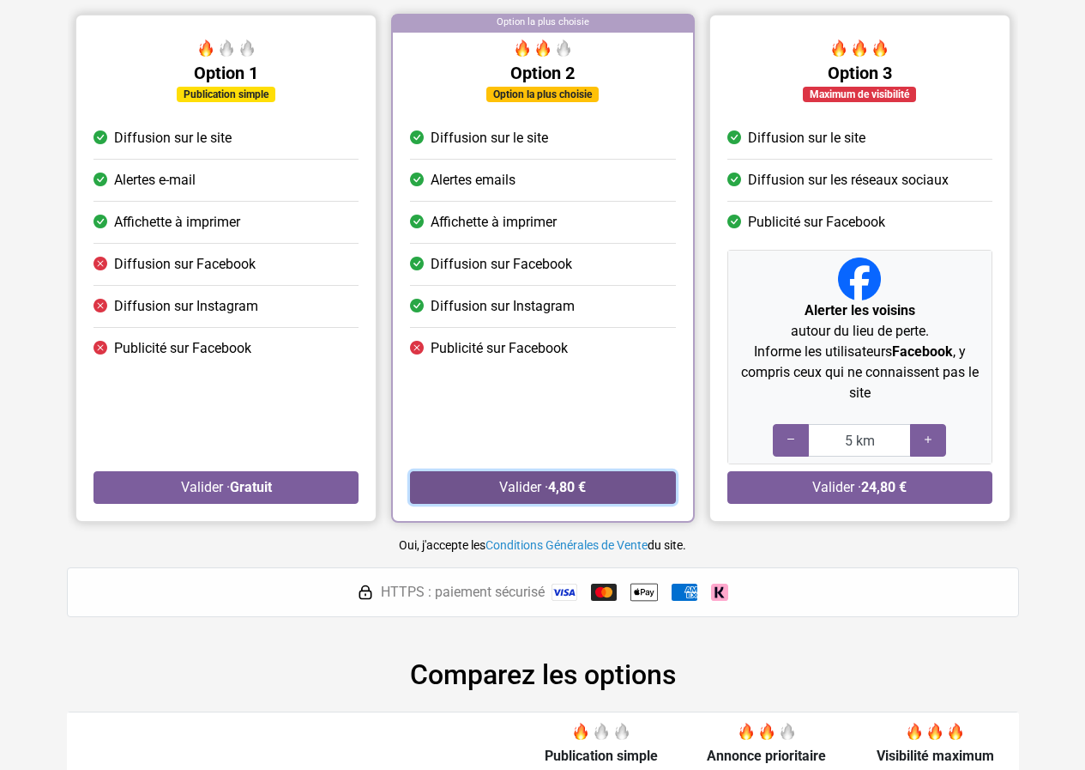
click at [470, 487] on button "Valider · 4,80 €" at bounding box center [542, 487] width 265 height 33
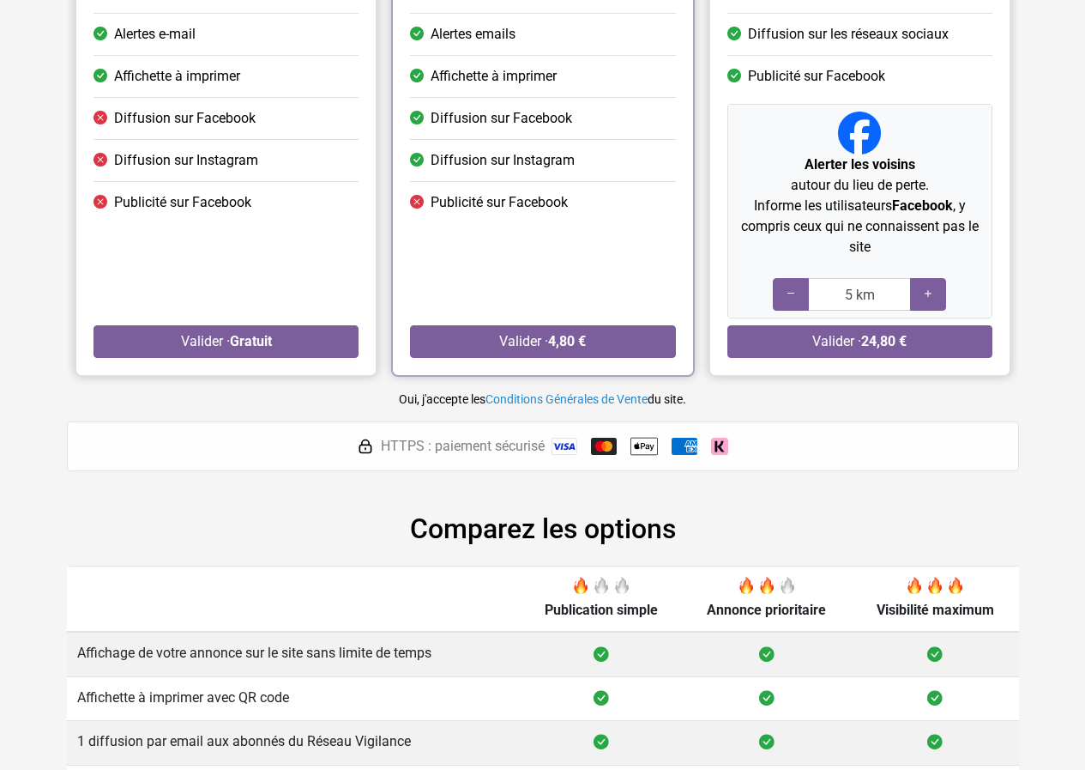
scroll to position [554, 0]
